Goal: Book appointment/travel/reservation

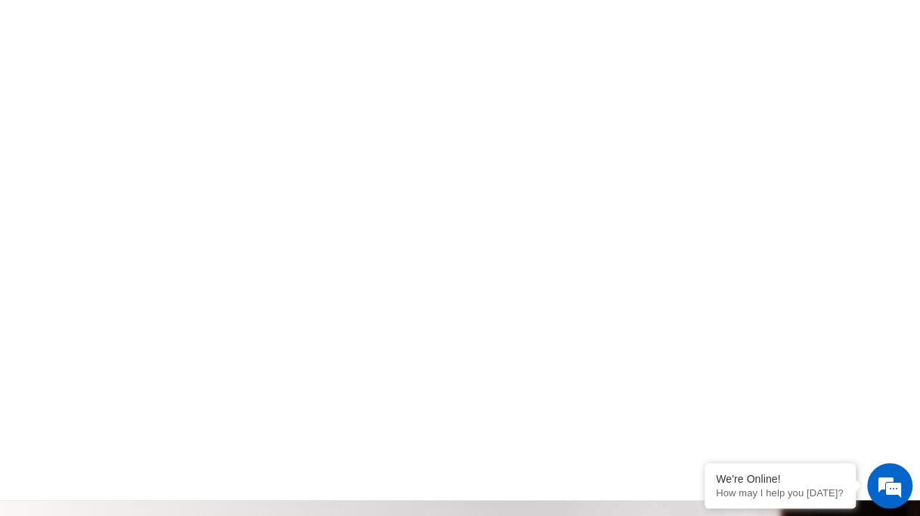
scroll to position [454, 0]
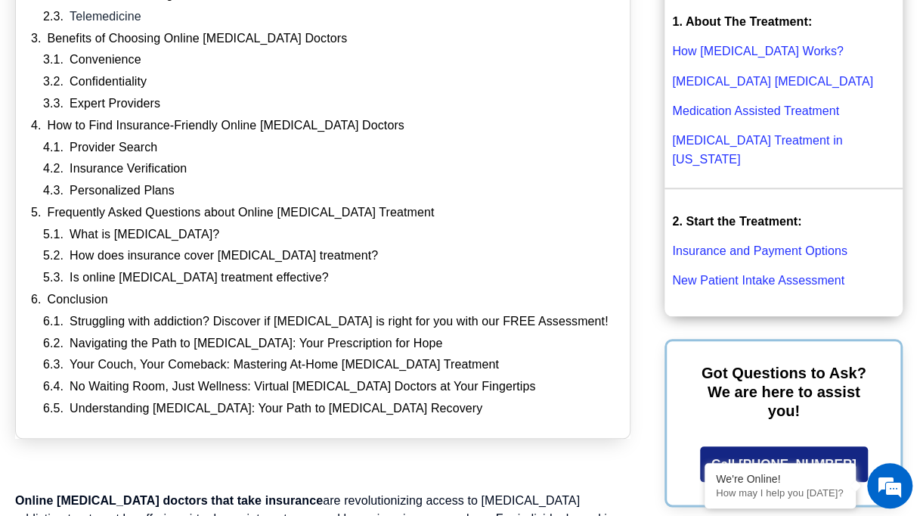
click at [773, 244] on link "Insurance and Payment Options" at bounding box center [759, 250] width 175 height 13
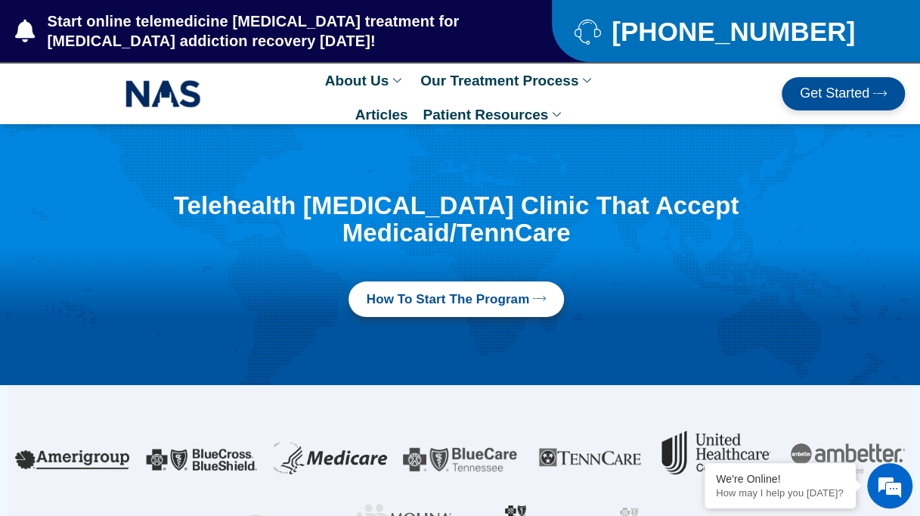
click at [446, 319] on div "Telehealth Suboxone Clinic That Accept Medicaid/TennCare How to Start the progr…" at bounding box center [457, 255] width 762 height 140
click at [464, 283] on link "How to Start the program" at bounding box center [457, 299] width 216 height 36
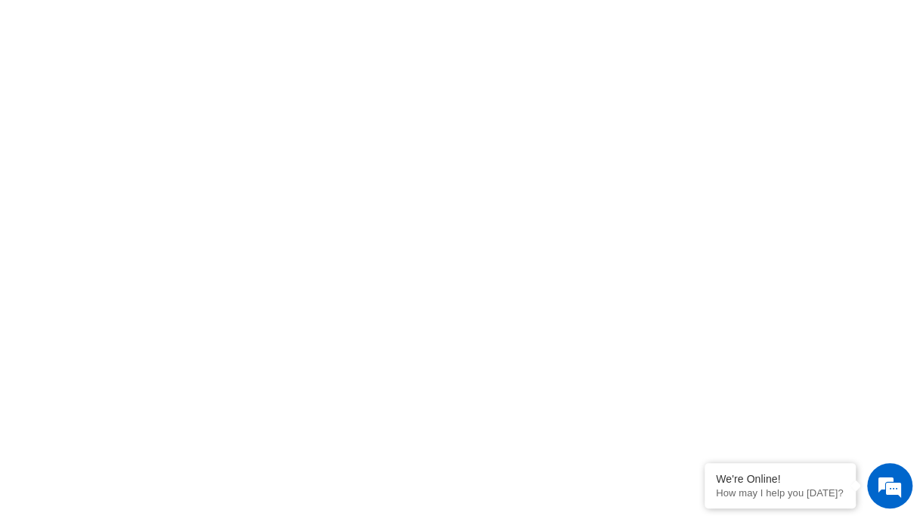
scroll to position [141, 0]
click at [918, 511] on div at bounding box center [460, 404] width 920 height 769
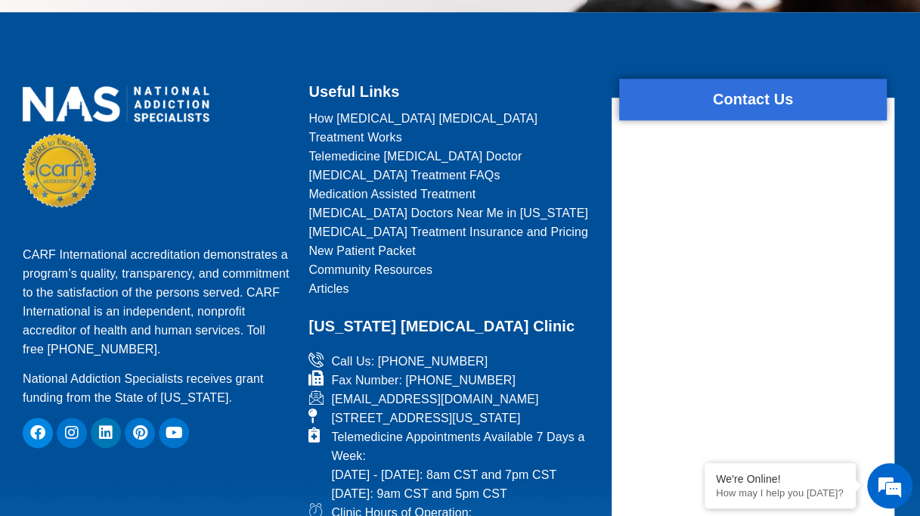
scroll to position [599, 0]
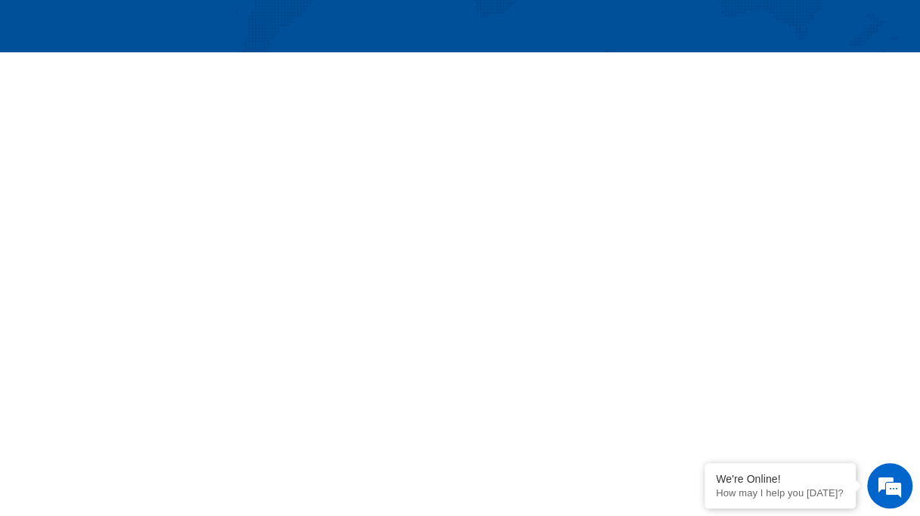
scroll to position [393, 0]
